Goal: Transaction & Acquisition: Purchase product/service

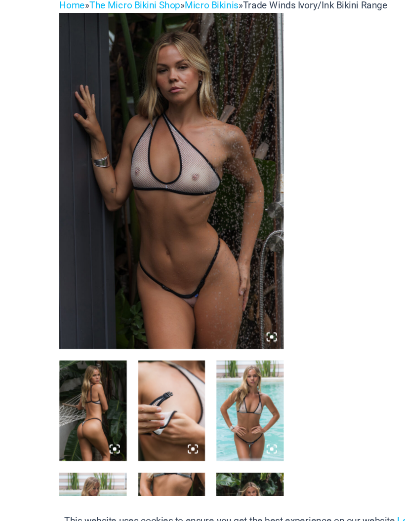
scroll to position [23, 0]
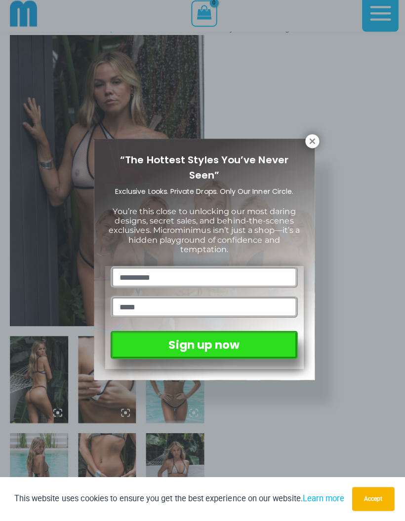
click at [313, 140] on icon at bounding box center [309, 144] width 9 height 9
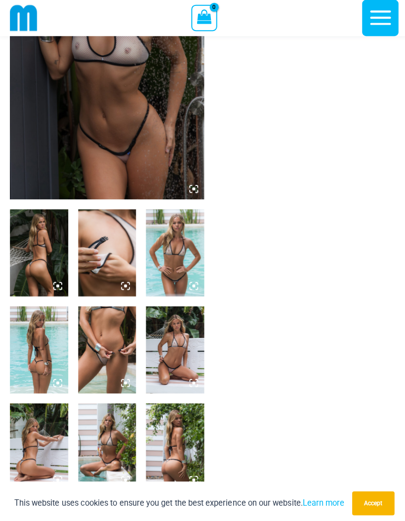
scroll to position [193, 0]
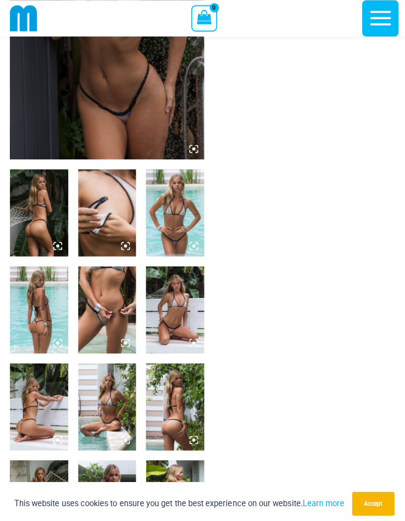
click at [106, 316] on img at bounding box center [106, 307] width 58 height 86
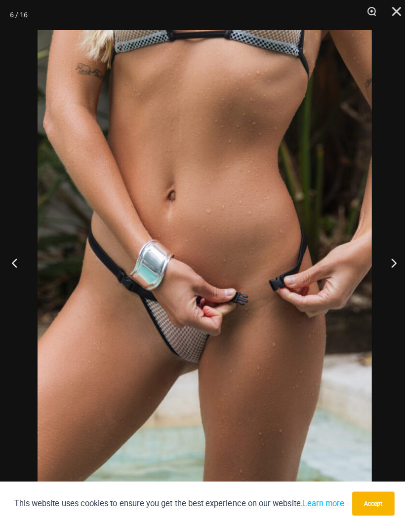
click at [386, 274] on button "Next" at bounding box center [386, 260] width 37 height 49
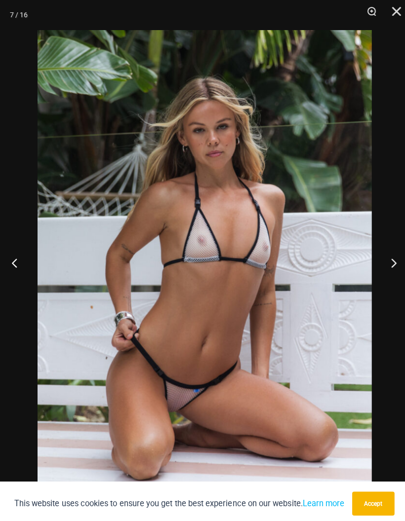
click at [382, 271] on button "Next" at bounding box center [386, 260] width 37 height 49
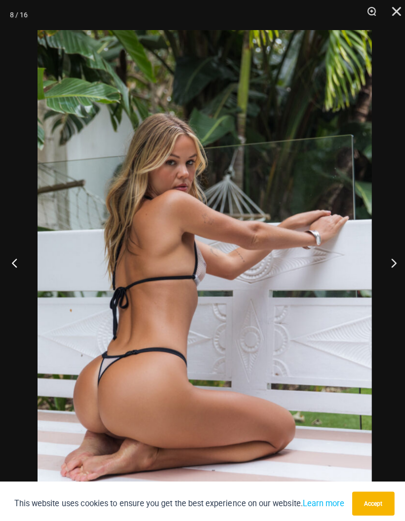
click at [17, 280] on button "Previous" at bounding box center [18, 260] width 37 height 49
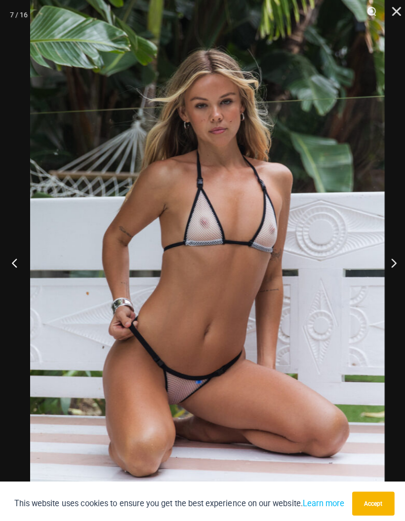
click at [389, 274] on button "Next" at bounding box center [386, 260] width 37 height 49
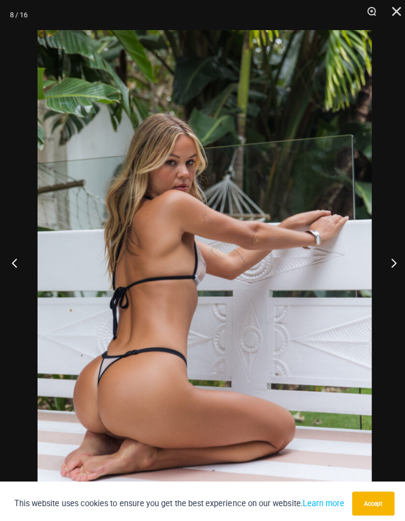
click at [389, 273] on button "Next" at bounding box center [386, 260] width 37 height 49
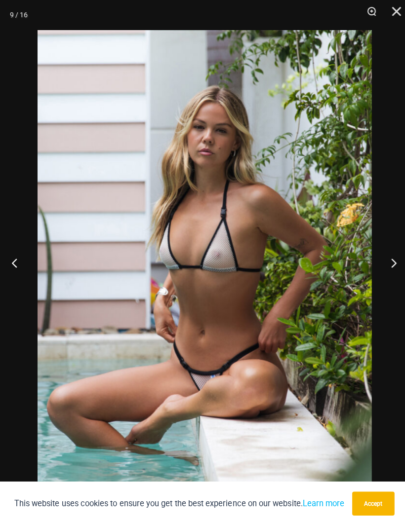
click at [385, 278] on button "Next" at bounding box center [386, 260] width 37 height 49
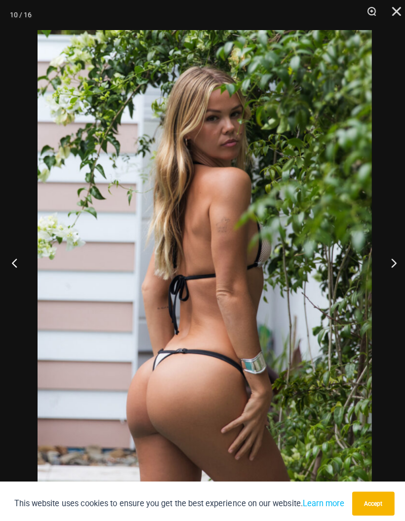
click at [387, 279] on button "Next" at bounding box center [386, 260] width 37 height 49
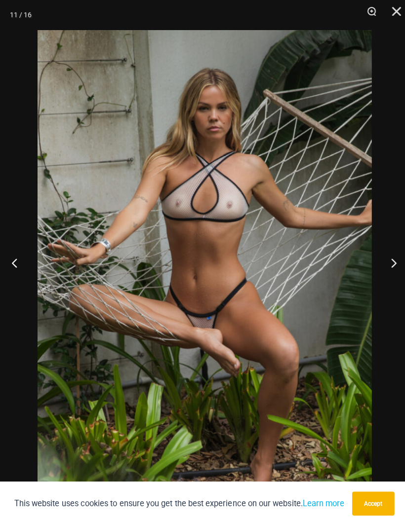
click at [386, 278] on button "Next" at bounding box center [386, 260] width 37 height 49
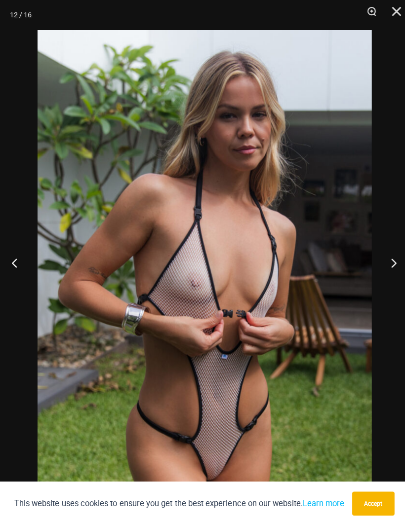
click at [388, 271] on button "Next" at bounding box center [386, 260] width 37 height 49
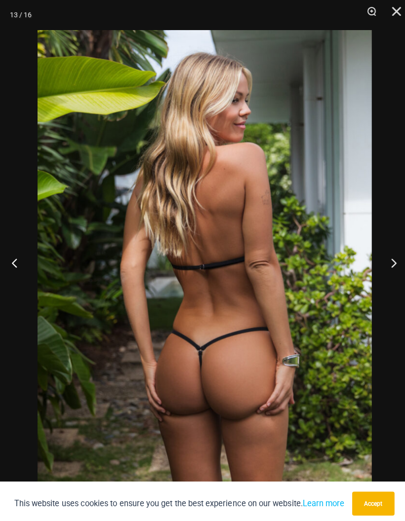
click at [380, 281] on button "Next" at bounding box center [386, 260] width 37 height 49
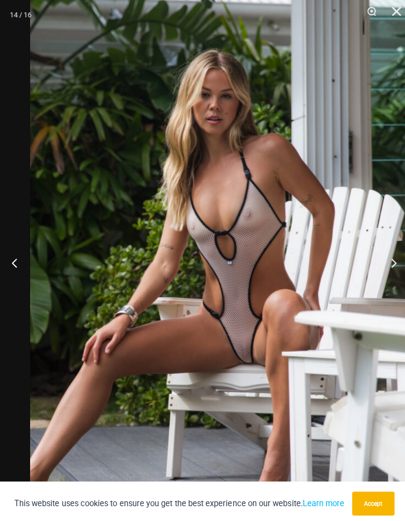
click at [389, 274] on button "Next" at bounding box center [386, 260] width 37 height 49
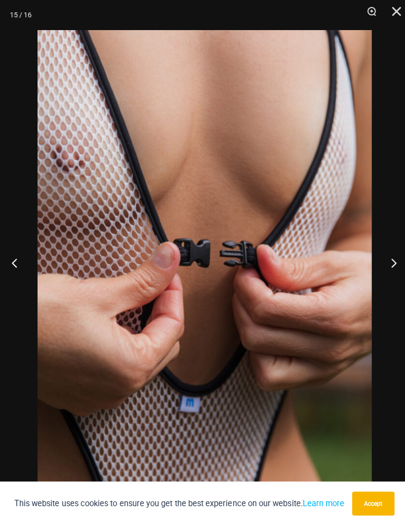
click at [381, 275] on button "Next" at bounding box center [386, 260] width 37 height 49
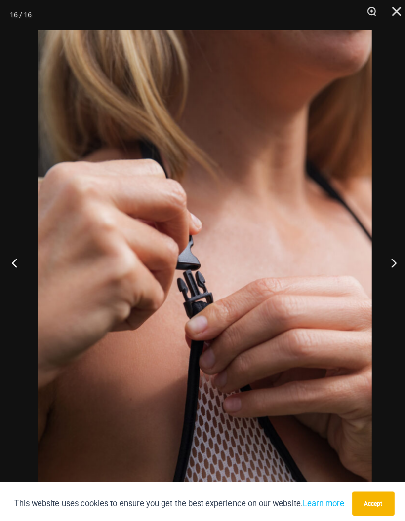
click at [382, 281] on button "Next" at bounding box center [386, 260] width 37 height 49
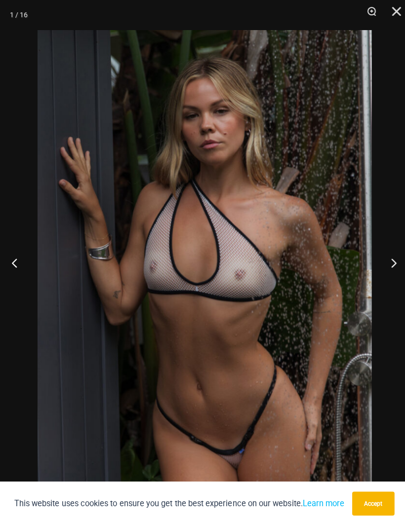
click at [377, 281] on button "Next" at bounding box center [386, 260] width 37 height 49
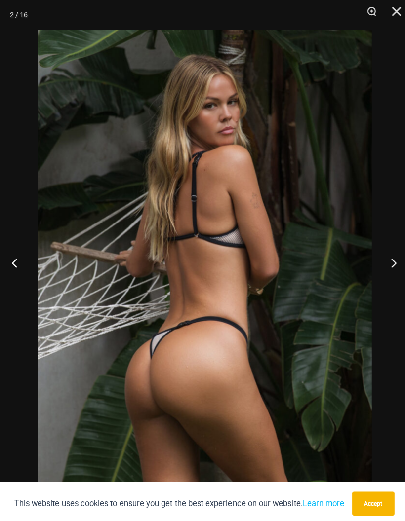
click at [380, 277] on button "Next" at bounding box center [386, 260] width 37 height 49
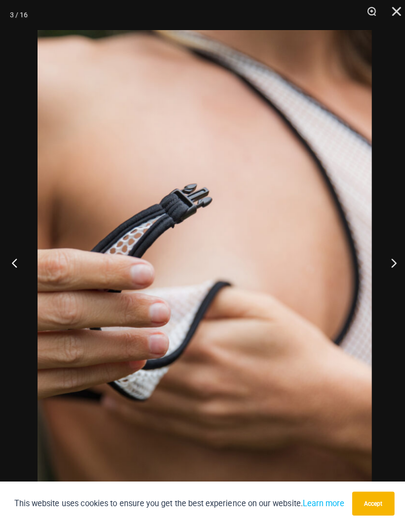
click at [393, 6] on button "Close" at bounding box center [389, 15] width 25 height 30
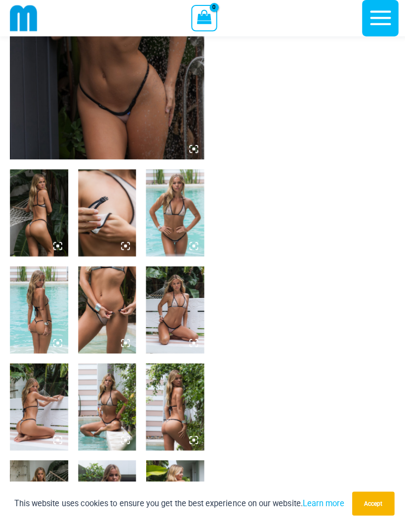
scroll to position [50, 0]
